Goal: Transaction & Acquisition: Purchase product/service

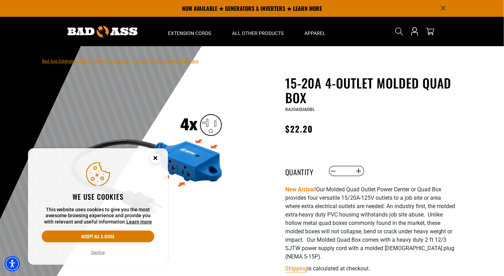
click at [157, 159] on circle "Close this option" at bounding box center [155, 158] width 10 height 10
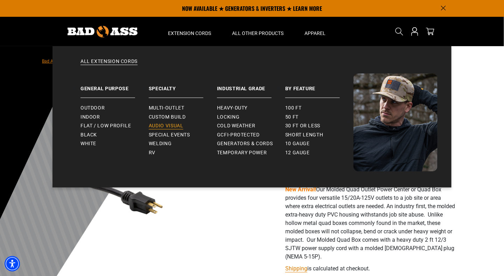
click at [168, 125] on span "Audio Visual" at bounding box center [166, 126] width 35 height 6
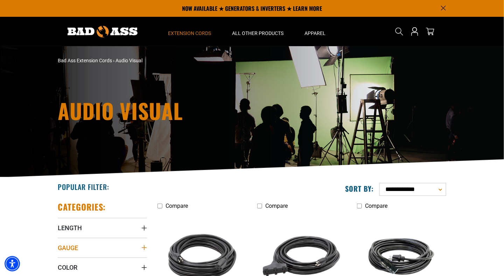
click at [146, 247] on icon "Gauge" at bounding box center [144, 248] width 6 height 6
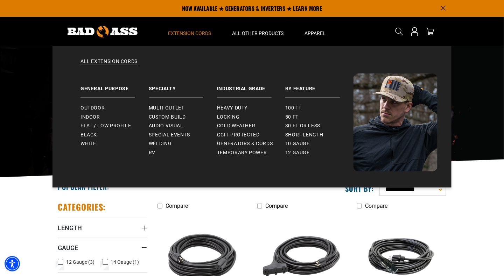
click at [186, 34] on span "Extension Cords" at bounding box center [189, 33] width 43 height 6
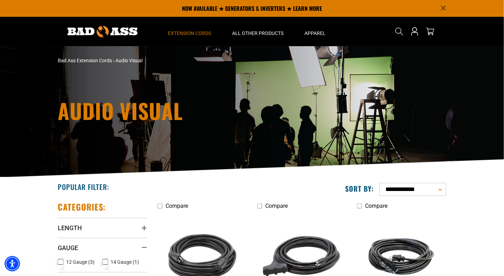
click at [186, 34] on span "Extension Cords" at bounding box center [189, 33] width 43 height 6
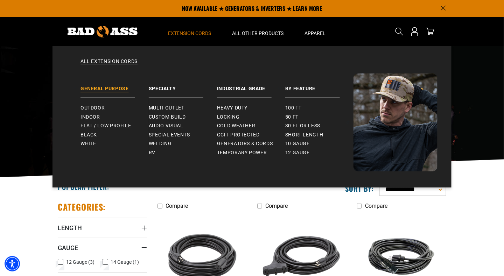
click at [121, 89] on link "General Purpose" at bounding box center [114, 85] width 68 height 24
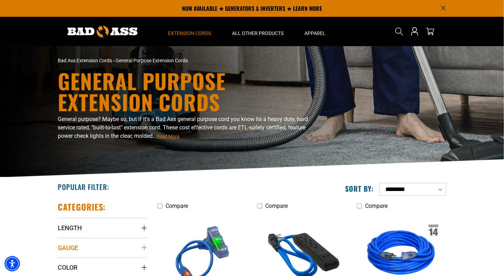
click at [142, 248] on icon "Gauge" at bounding box center [144, 247] width 5 height 5
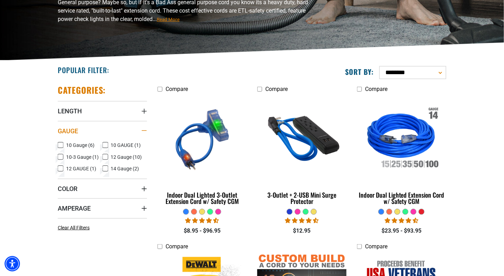
scroll to position [120, 0]
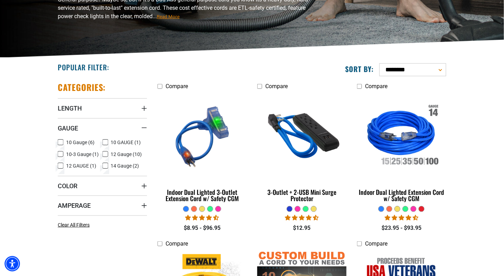
click at [61, 141] on icon at bounding box center [61, 142] width 6 height 9
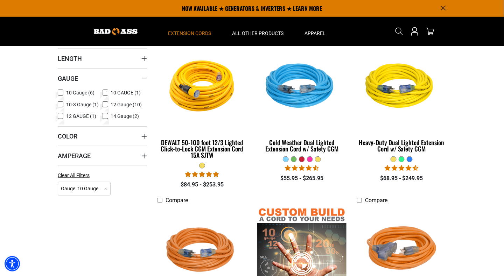
scroll to position [168, 0]
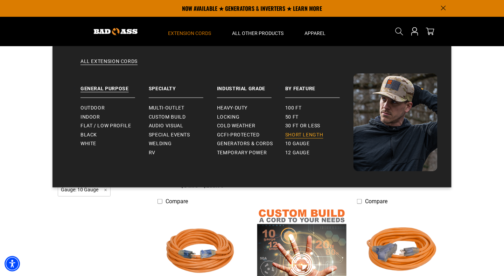
click at [302, 139] on link "Short Length" at bounding box center [319, 134] width 68 height 9
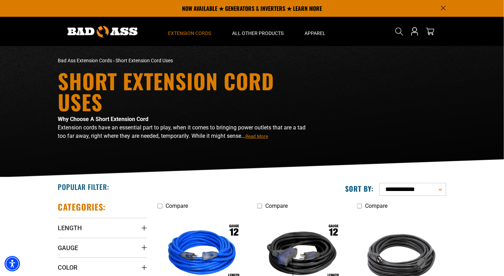
click at [429, 145] on div "Short Extension Cord Uses Why Choose A Short Extension Cord Extension cords hav…" at bounding box center [251, 111] width 399 height 83
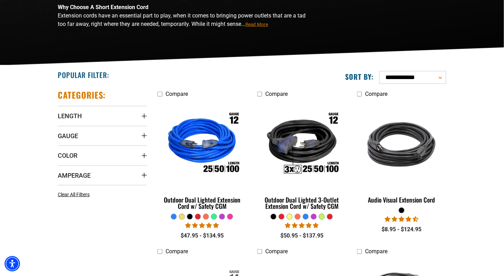
scroll to position [114, 0]
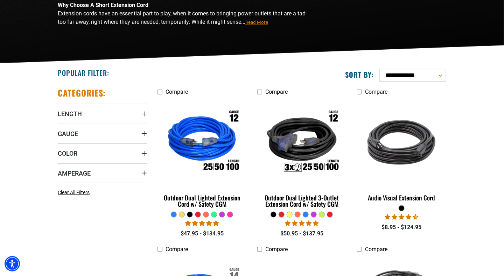
click at [144, 133] on icon "Gauge" at bounding box center [144, 133] width 5 height 5
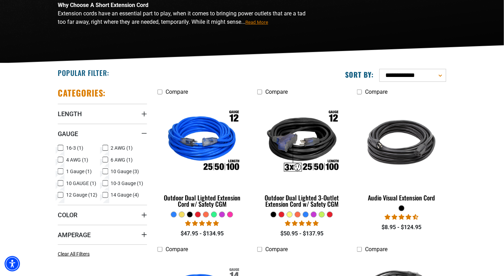
click at [107, 173] on icon at bounding box center [105, 171] width 6 height 9
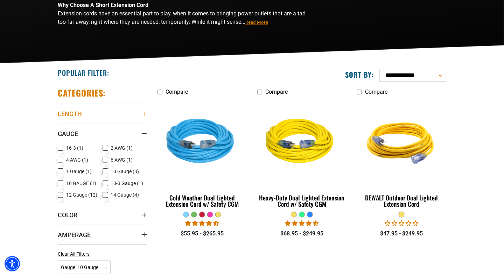
click at [144, 117] on summary "Length" at bounding box center [102, 114] width 89 height 20
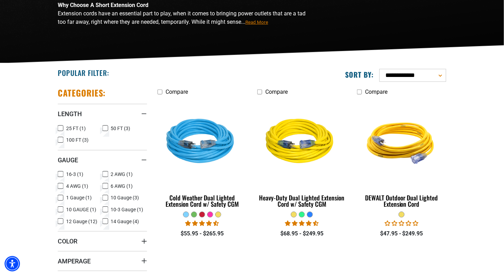
click at [62, 128] on icon at bounding box center [61, 128] width 6 height 9
